Goal: Information Seeking & Learning: Learn about a topic

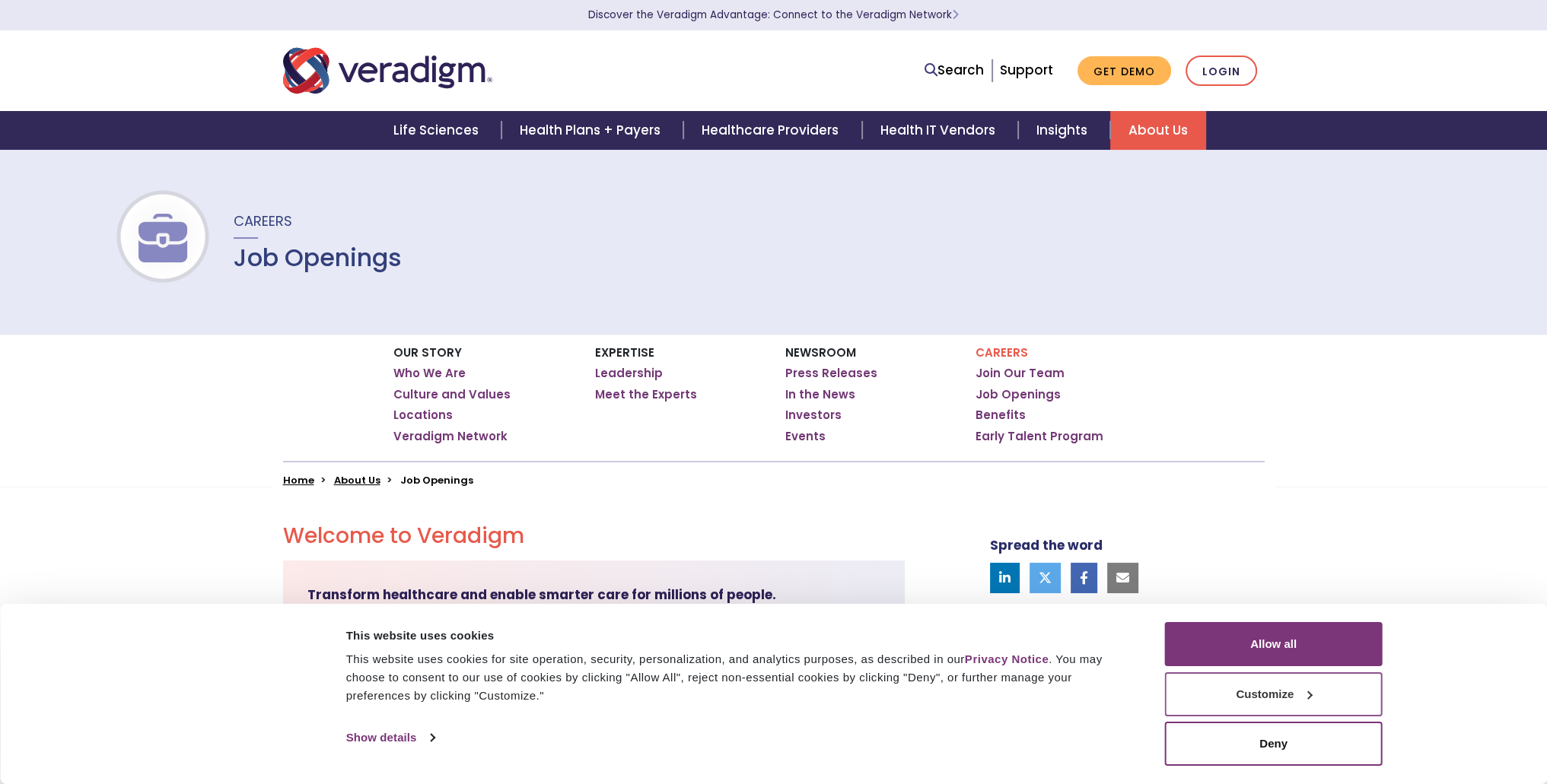
click at [1276, 693] on button "Customize" at bounding box center [1274, 694] width 218 height 44
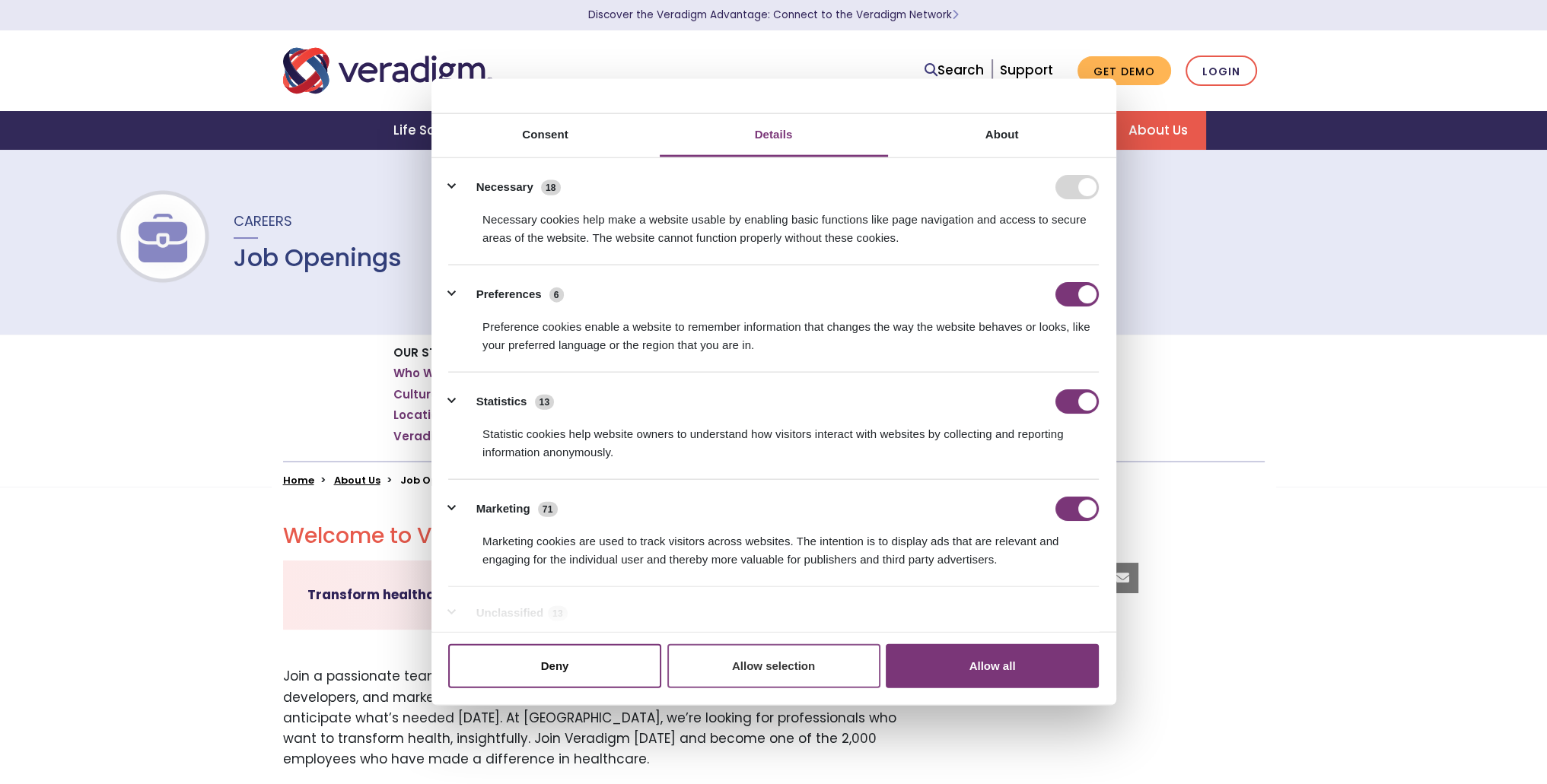
click at [775, 669] on button "Allow selection" at bounding box center [774, 665] width 213 height 44
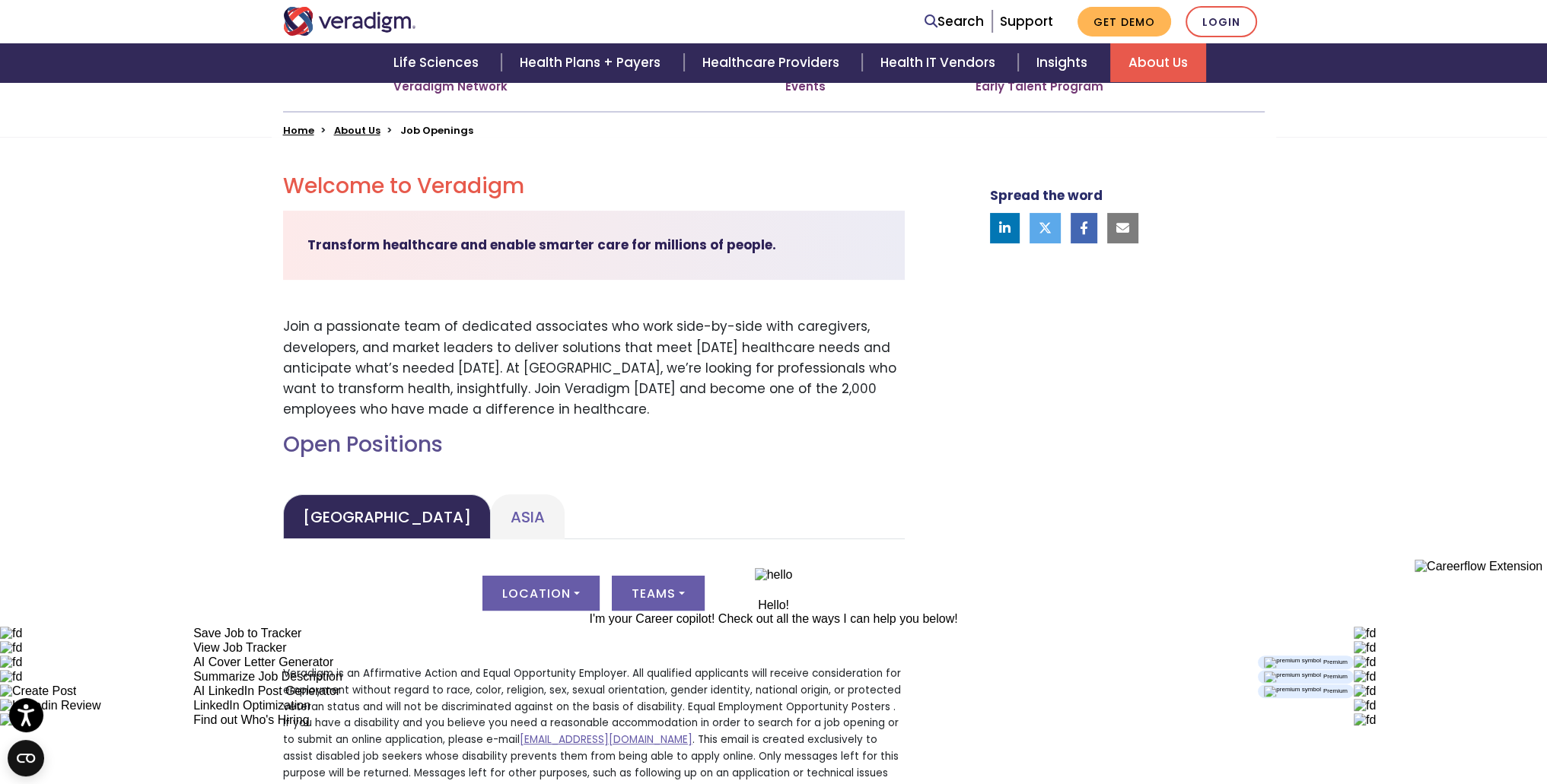
scroll to position [456, 0]
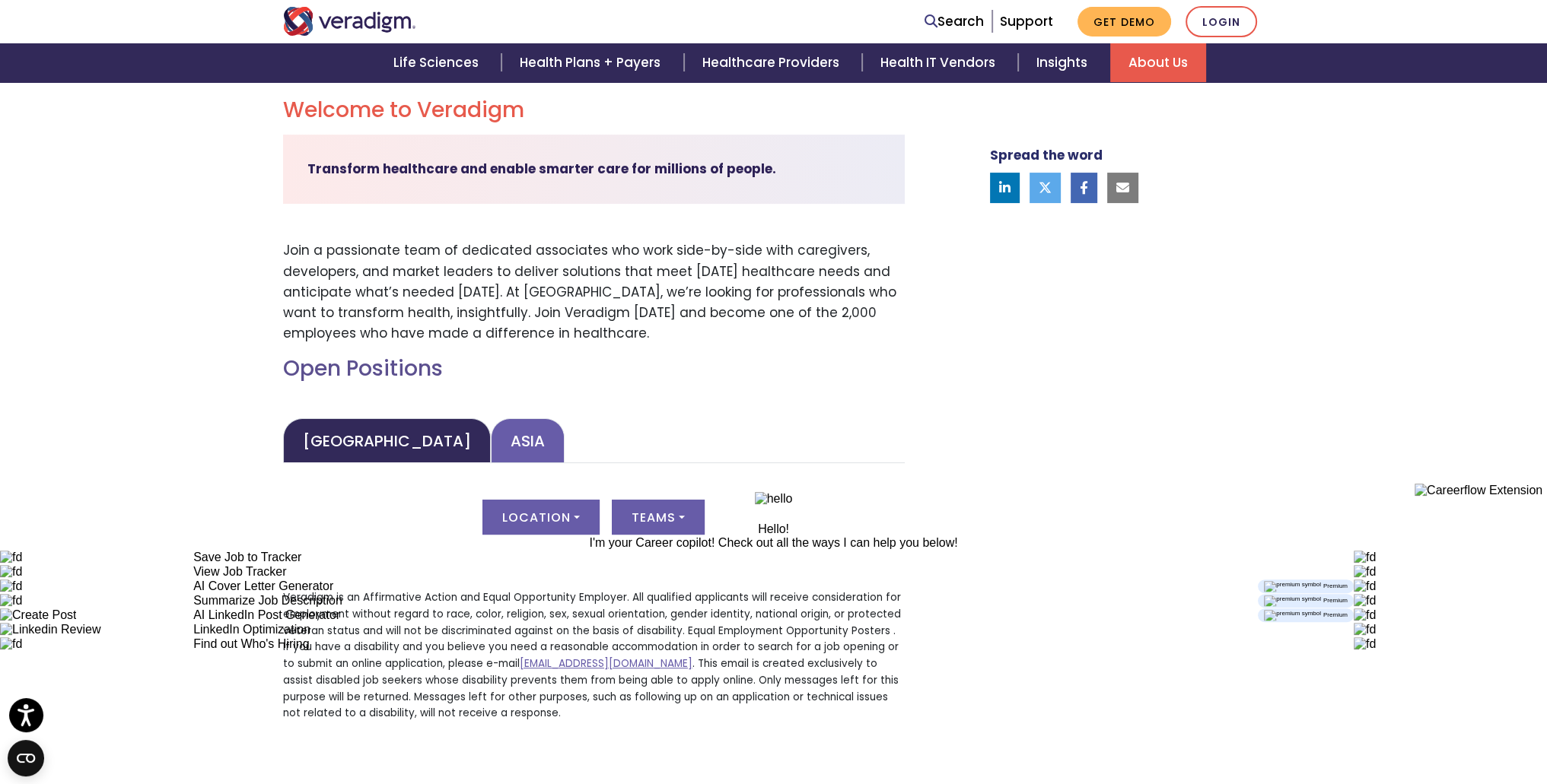
click at [491, 418] on link "Asia" at bounding box center [527, 440] width 73 height 45
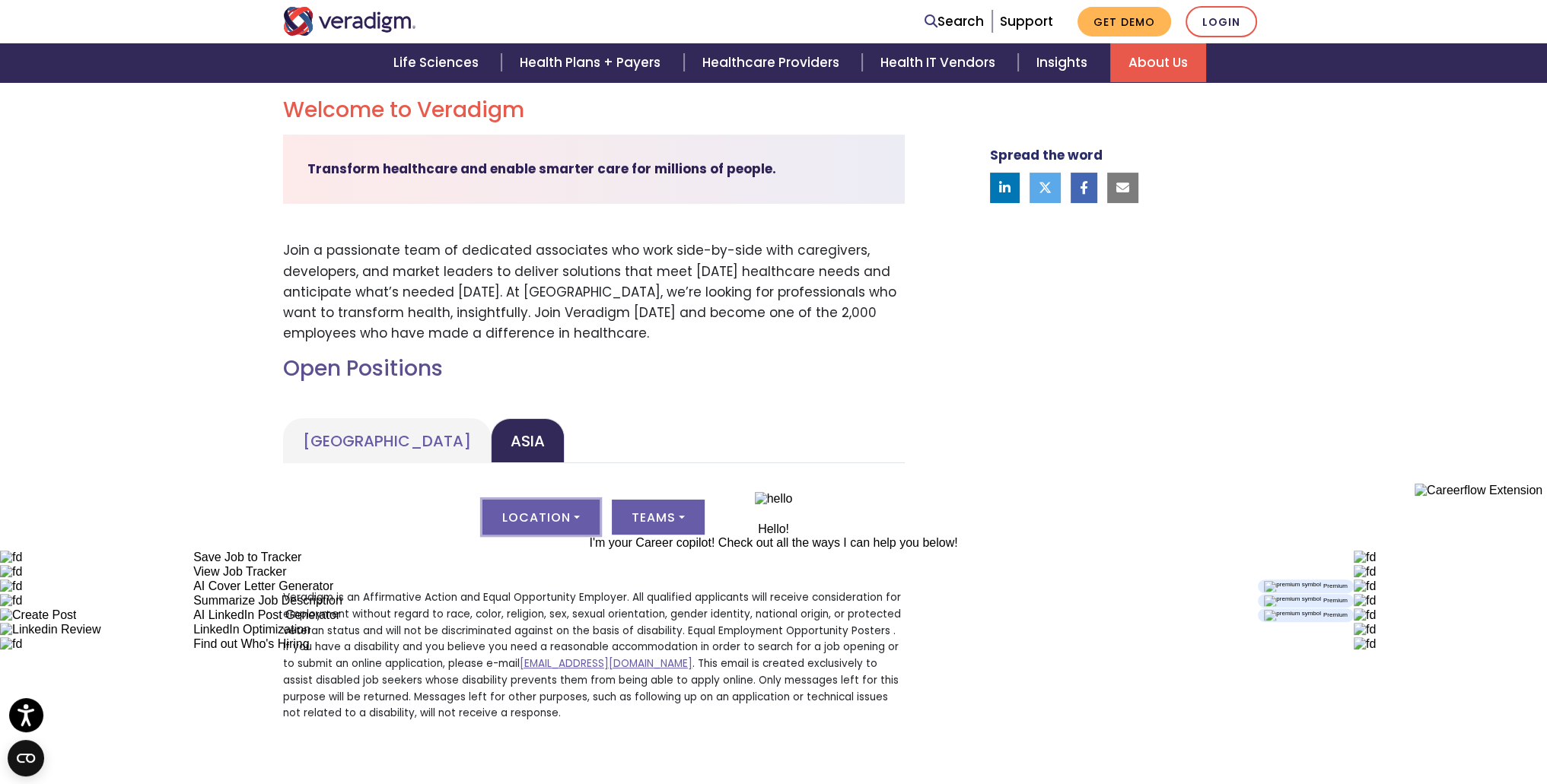
click at [581, 500] on button "Location" at bounding box center [541, 517] width 117 height 35
click at [657, 500] on button "Teams" at bounding box center [658, 517] width 93 height 35
click at [858, 500] on div "Location All Teams All" at bounding box center [594, 526] width 622 height 53
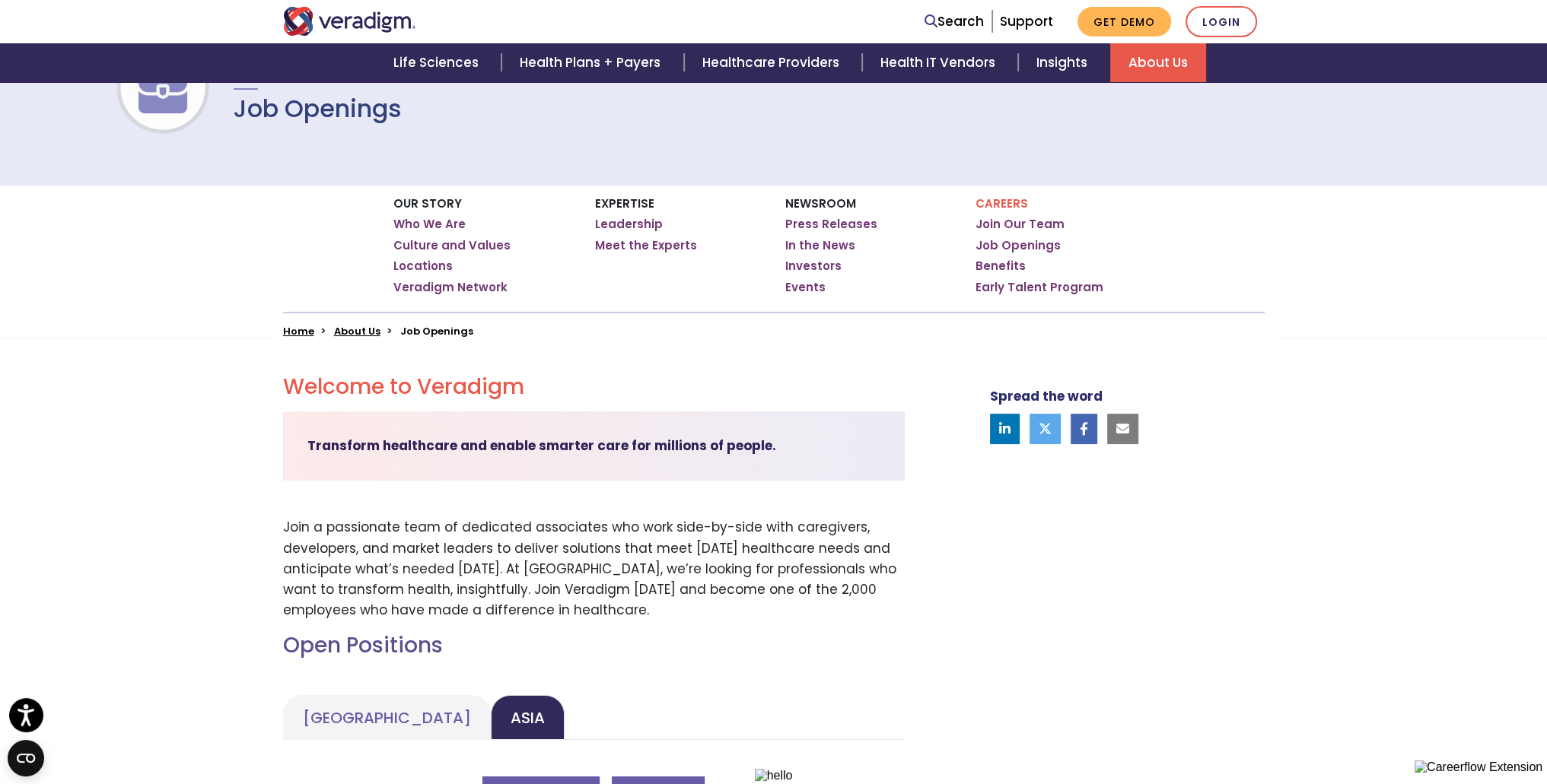
scroll to position [153, 0]
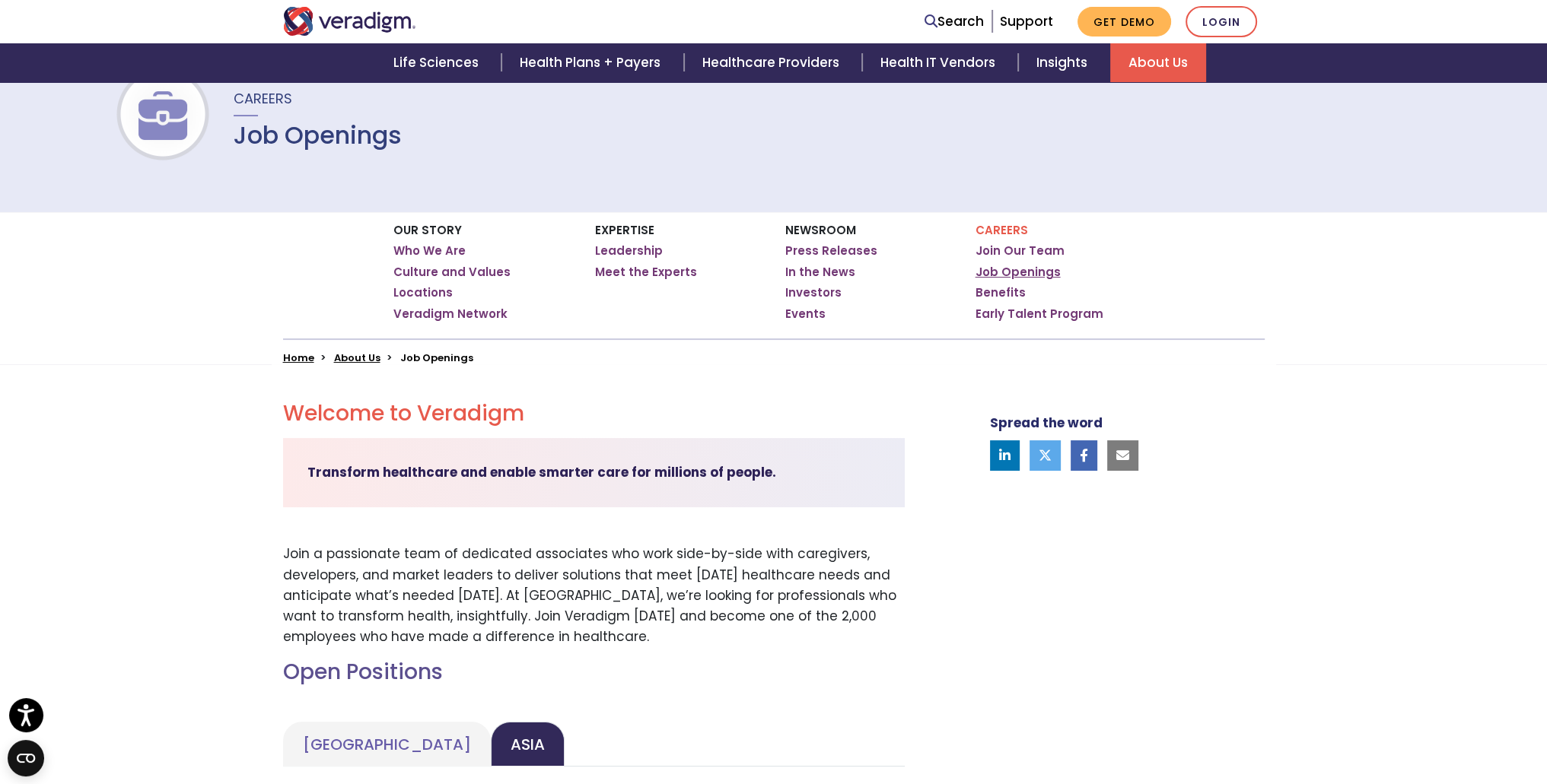
click at [1020, 265] on link "Job Openings" at bounding box center [1017, 272] width 85 height 15
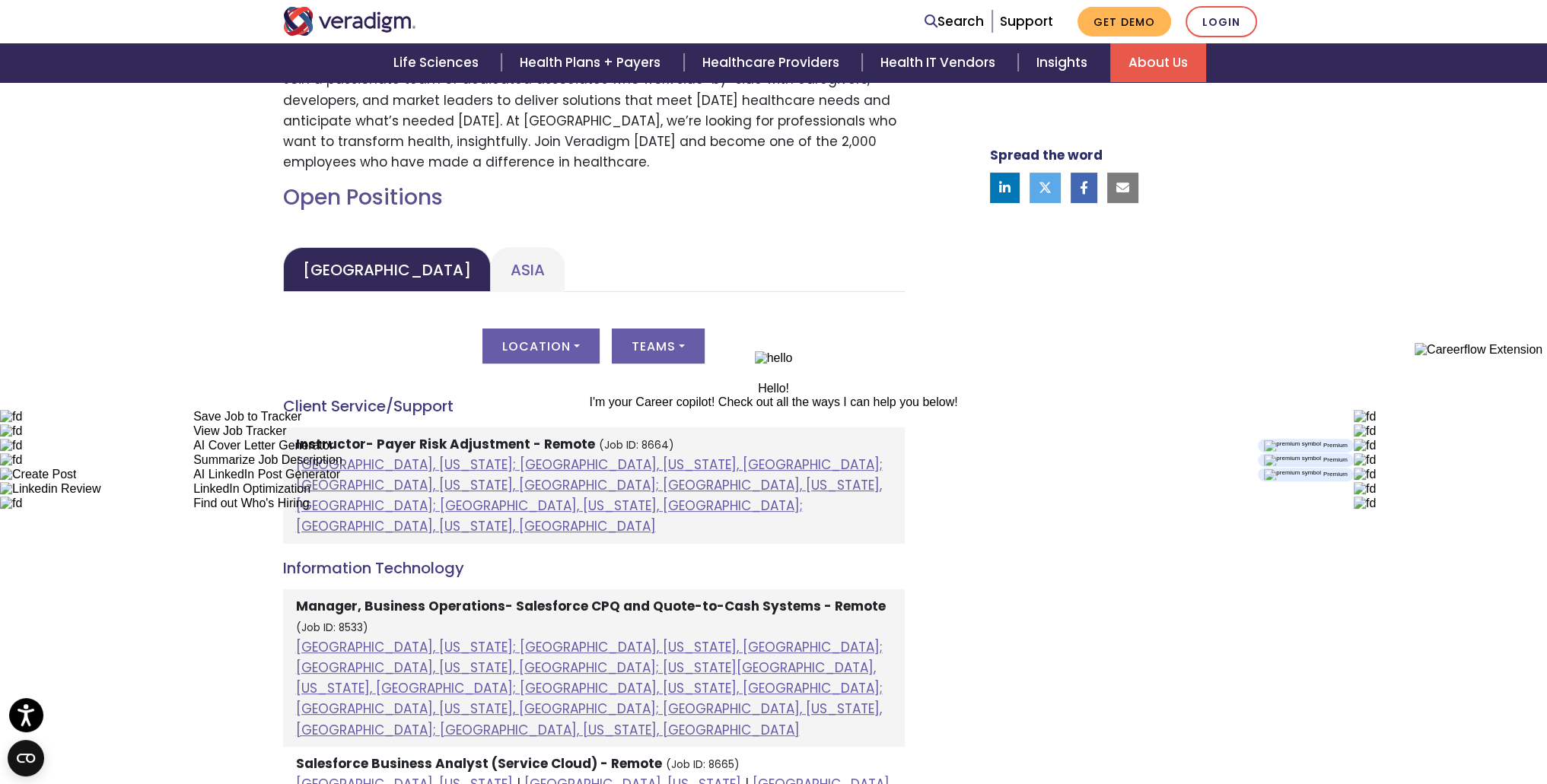
scroll to position [685, 0]
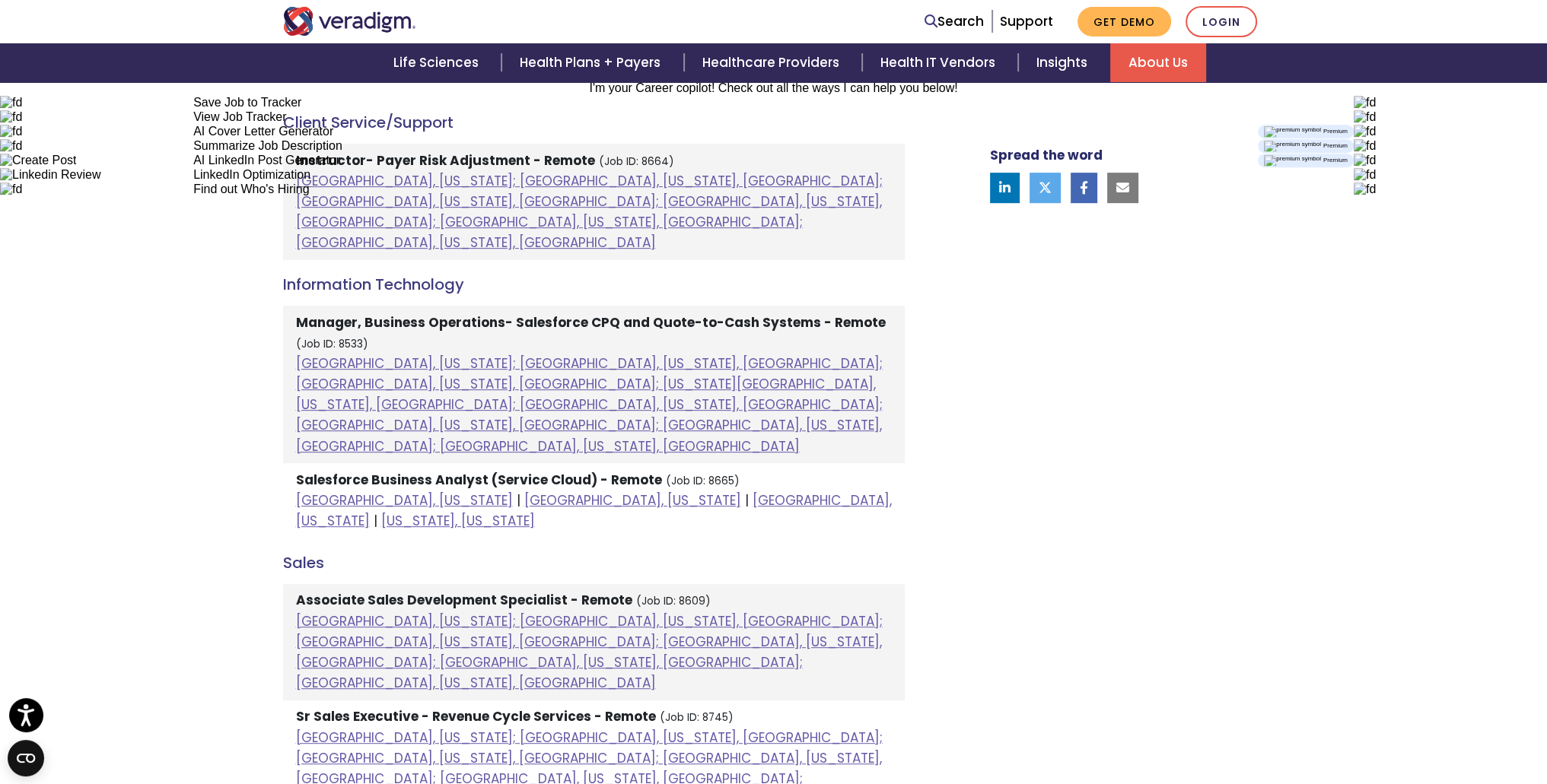
scroll to position [836, 0]
